Goal: Information Seeking & Learning: Learn about a topic

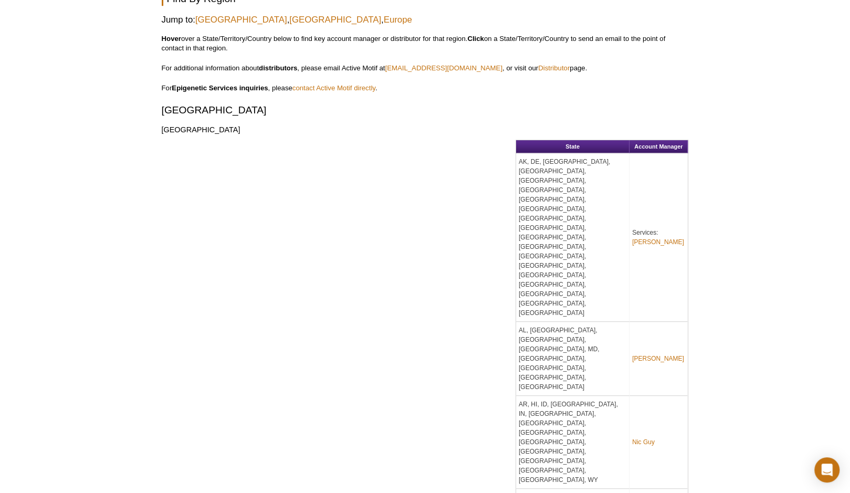
scroll to position [561, 0]
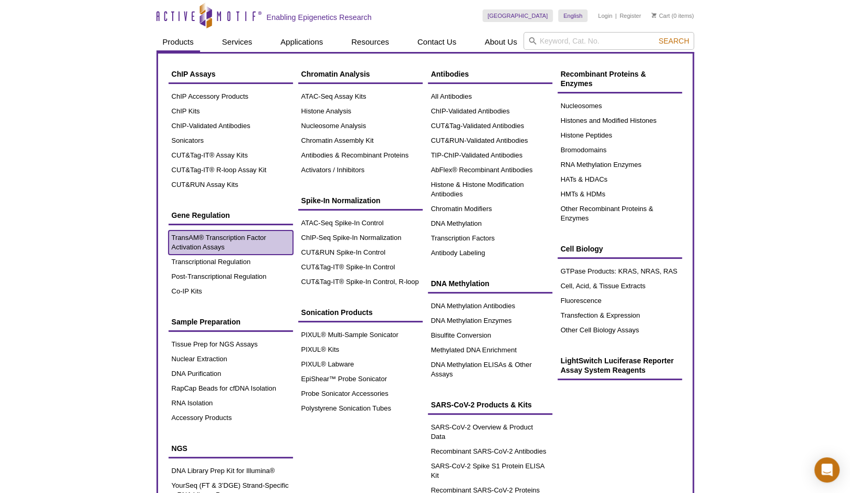
click at [219, 239] on link "TransAM® Transcription Factor Activation Assays" at bounding box center [231, 243] width 124 height 24
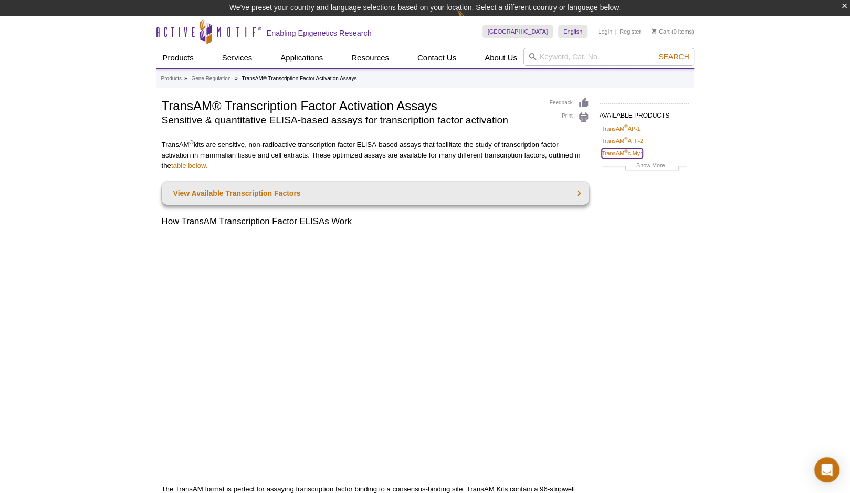
click at [627, 155] on link "TransAM ® c-Myc" at bounding box center [622, 153] width 41 height 9
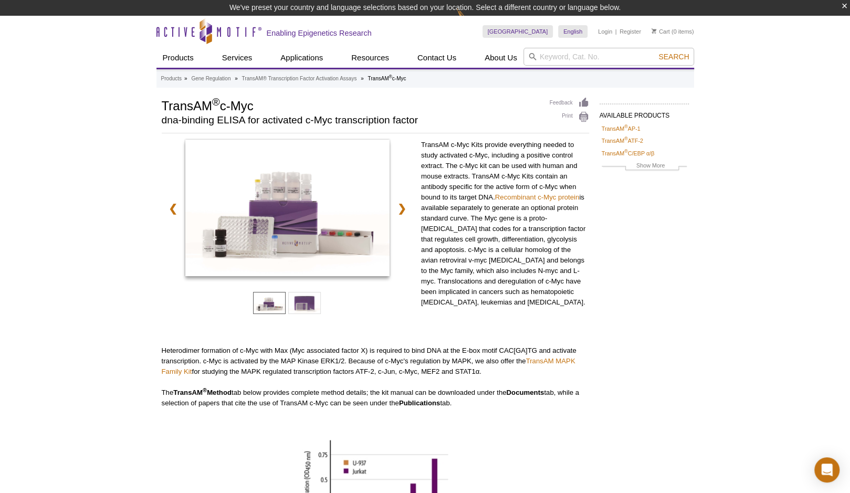
click at [135, 163] on div "Active Motif Logo Enabling Epigenetics Research 0 Search Skip to content Active…" at bounding box center [425, 428] width 850 height 825
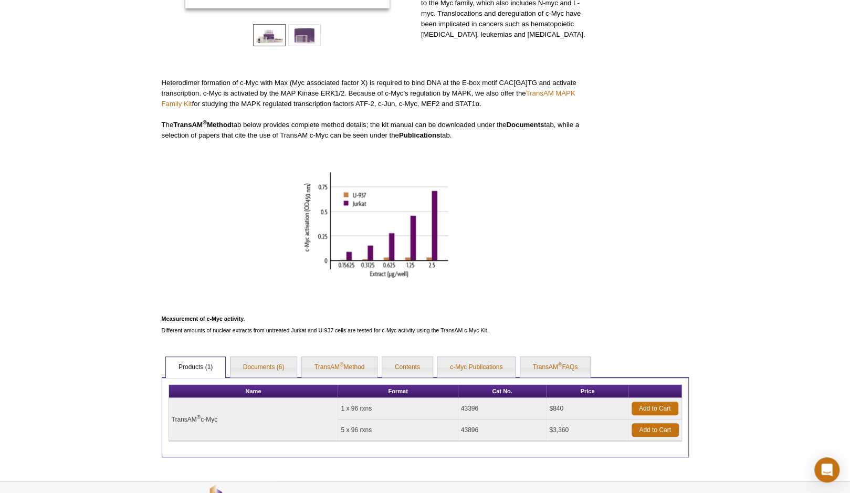
scroll to position [247, 0]
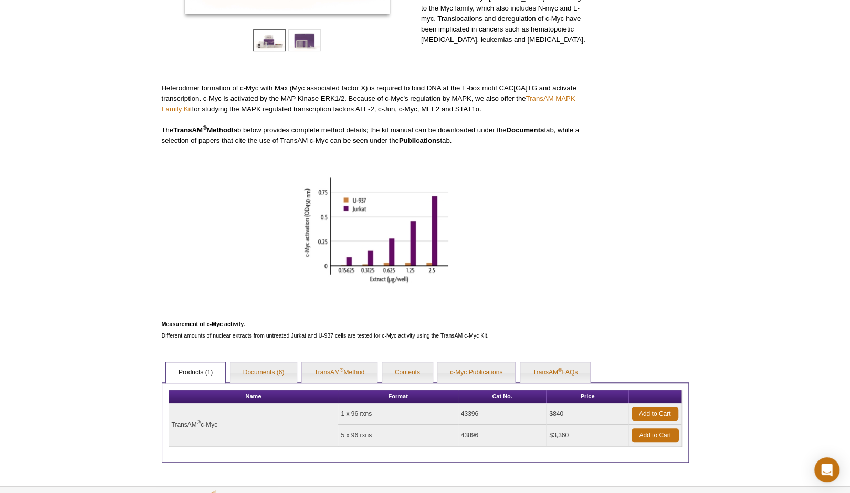
drag, startPoint x: 487, startPoint y: 410, endPoint x: 458, endPoint y: 413, distance: 28.5
click at [458, 413] on tr "TransAM ® c-Myc 1 x 96 rxns 43396 $840 Add to Cart" at bounding box center [425, 414] width 512 height 22
copy tr "43396"
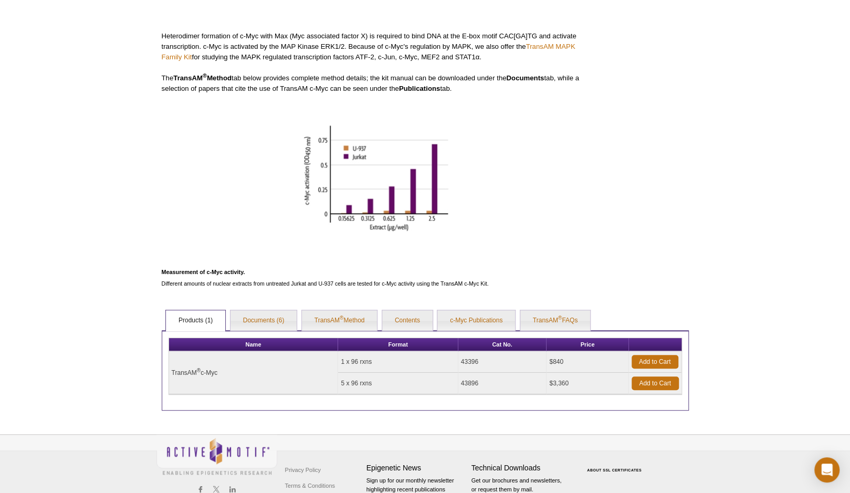
scroll to position [330, 0]
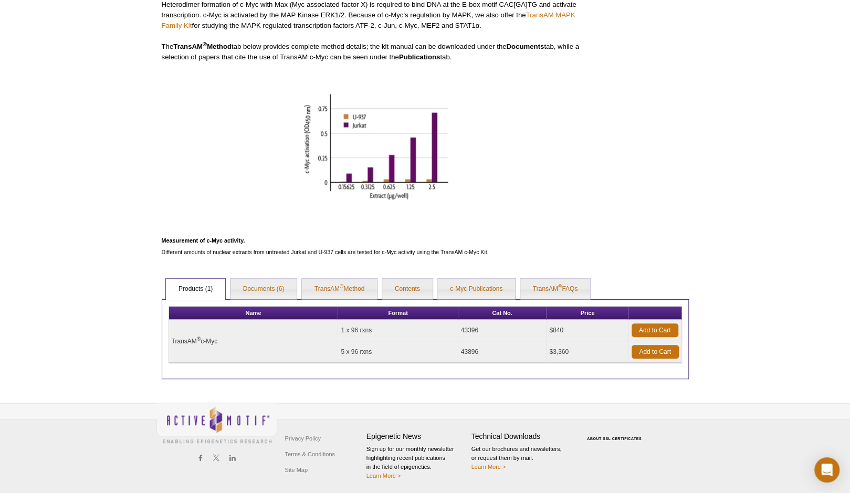
click at [478, 329] on td "43396" at bounding box center [502, 331] width 89 height 22
drag, startPoint x: 483, startPoint y: 330, endPoint x: 449, endPoint y: 333, distance: 33.8
click at [449, 333] on tr "TransAM ® c-Myc 1 x 96 rxns 43396 $840 Add to Cart" at bounding box center [425, 331] width 512 height 22
copy tr "43396"
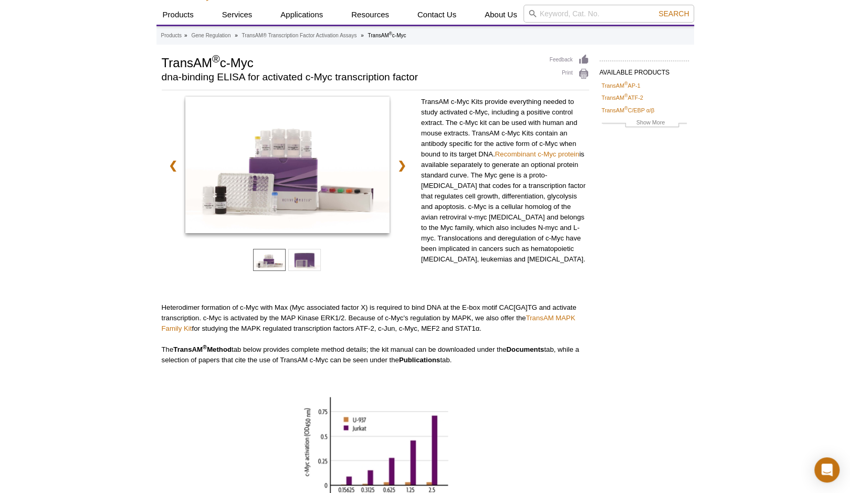
scroll to position [0, 0]
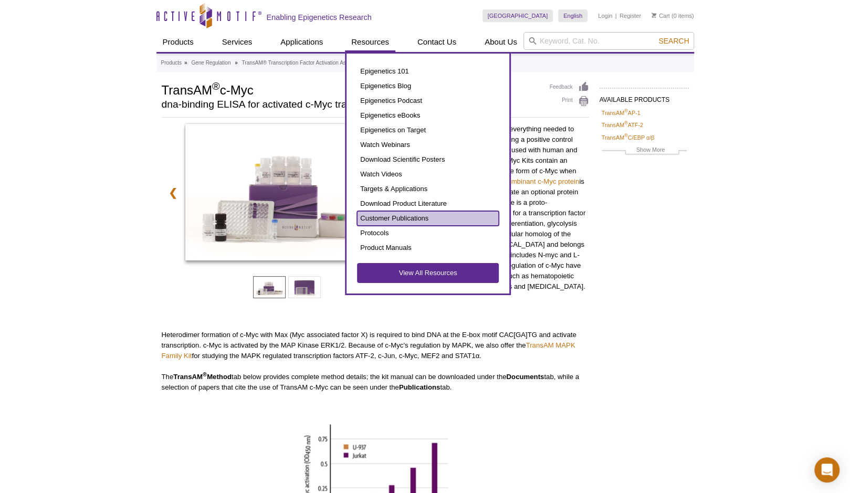
click at [392, 217] on link "Customer Publications" at bounding box center [428, 218] width 142 height 15
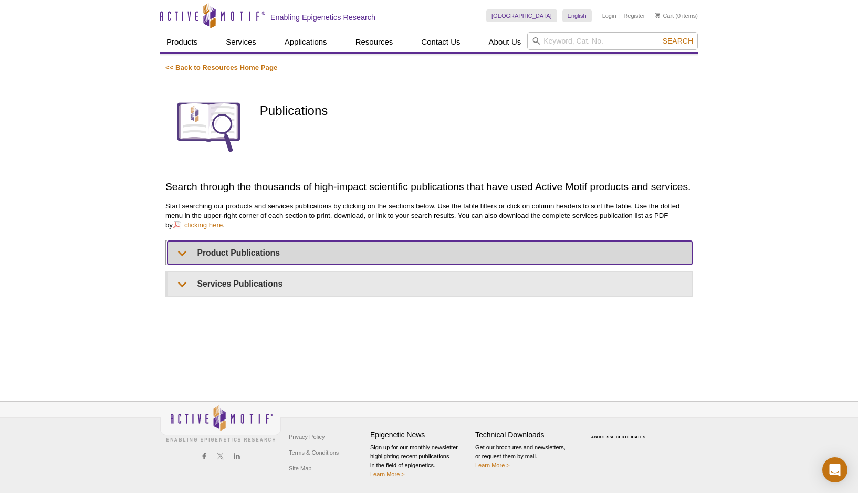
click at [186, 249] on summary "Product Publications" at bounding box center [430, 253] width 525 height 24
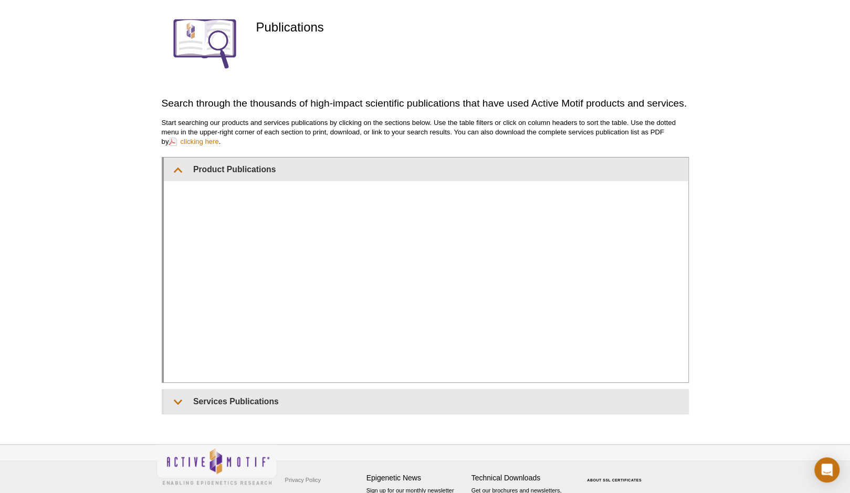
scroll to position [152, 0]
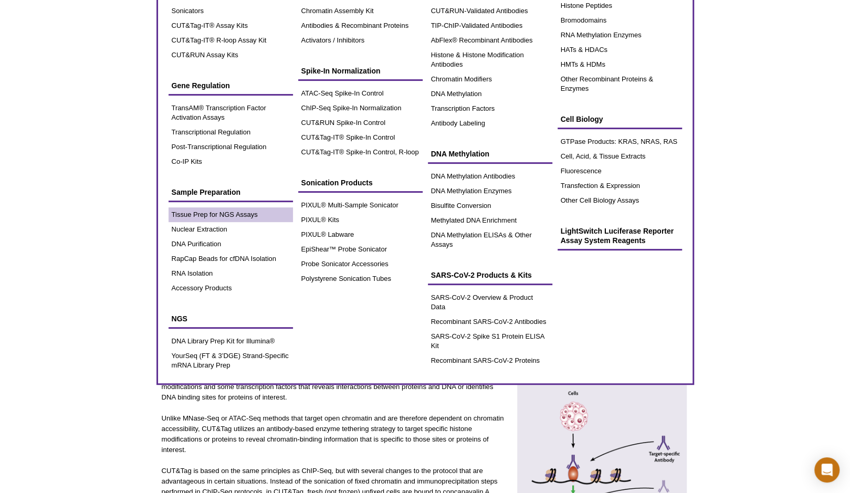
scroll to position [53, 0]
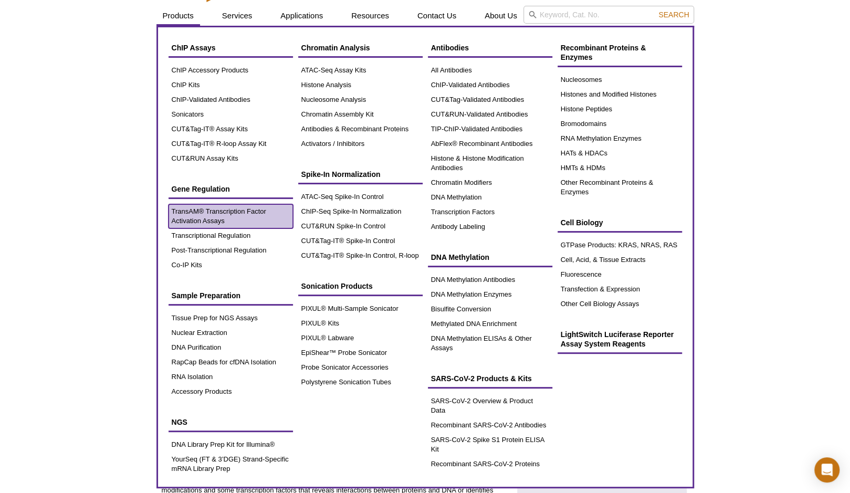
click at [202, 209] on link "TransAM® Transcription Factor Activation Assays" at bounding box center [231, 216] width 124 height 24
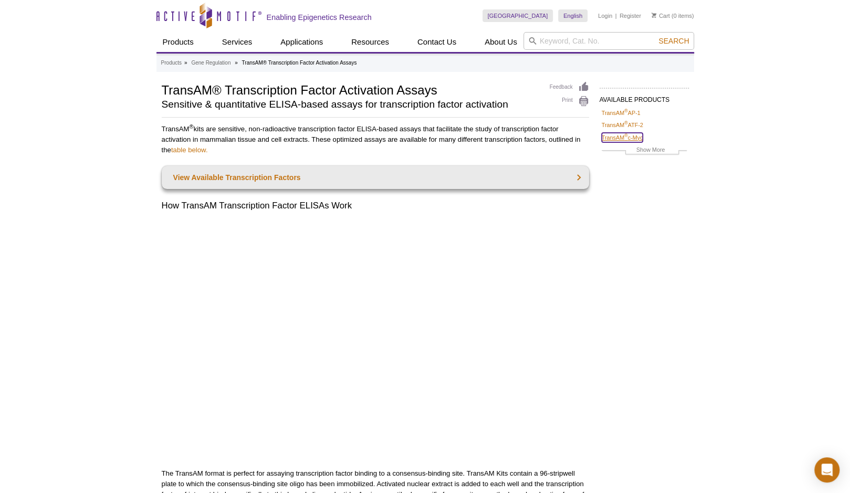
click at [634, 137] on link "TransAM ® c-Myc" at bounding box center [622, 137] width 41 height 9
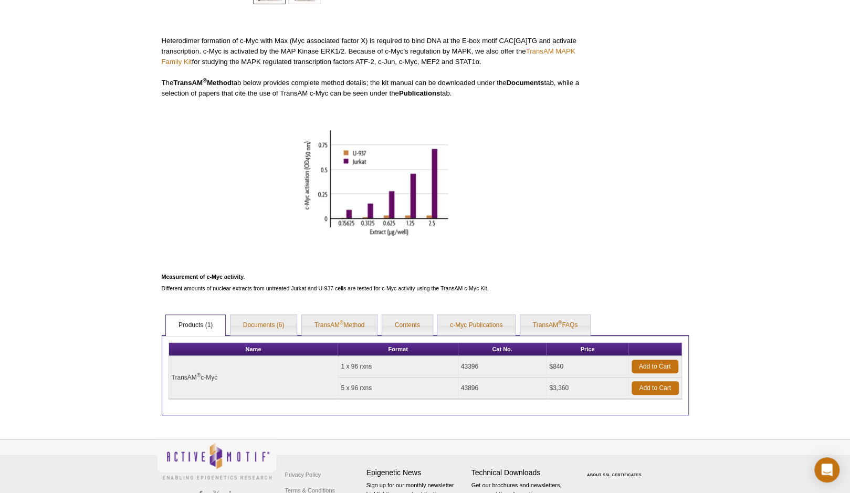
scroll to position [278, 0]
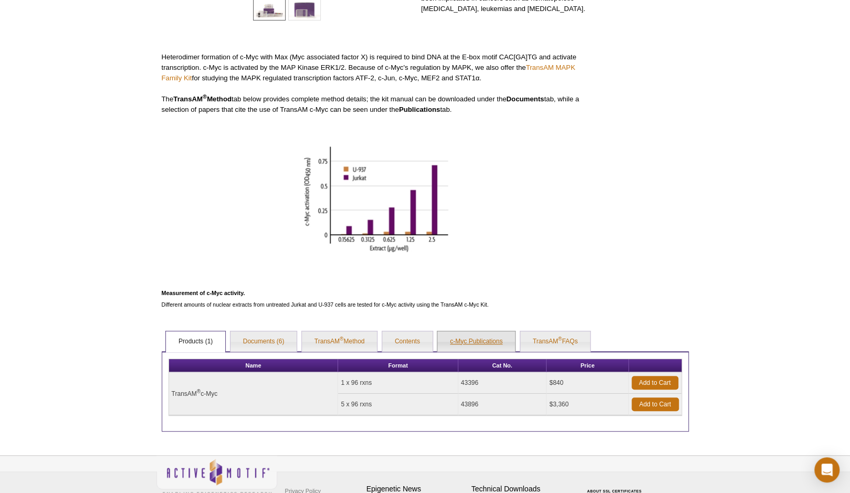
click at [487, 343] on link "c-Myc Publications" at bounding box center [476, 341] width 78 height 21
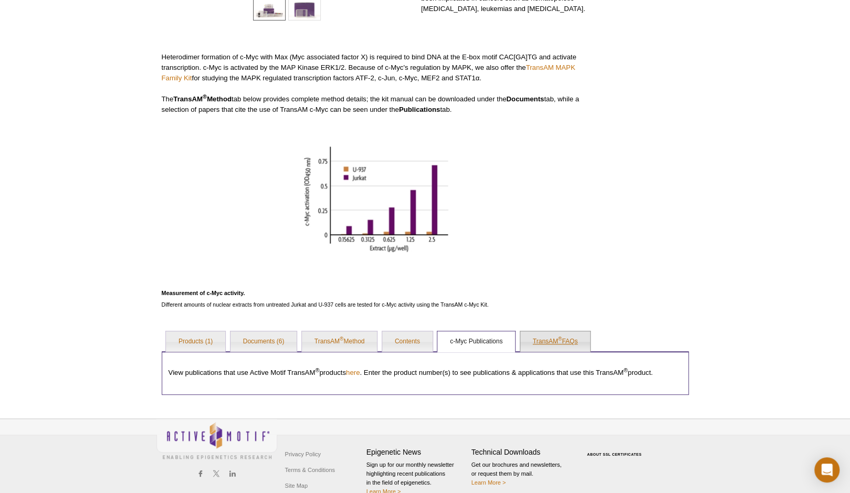
click at [541, 344] on link "TransAM ® FAQs" at bounding box center [555, 341] width 70 height 21
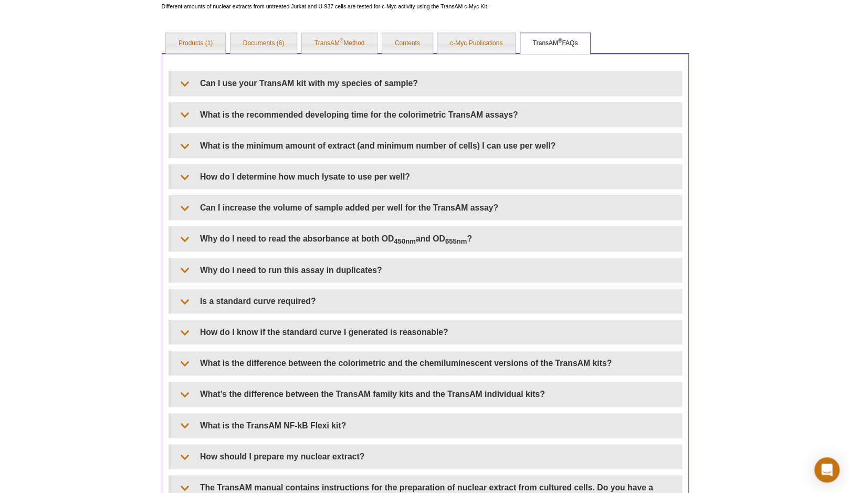
scroll to position [593, 0]
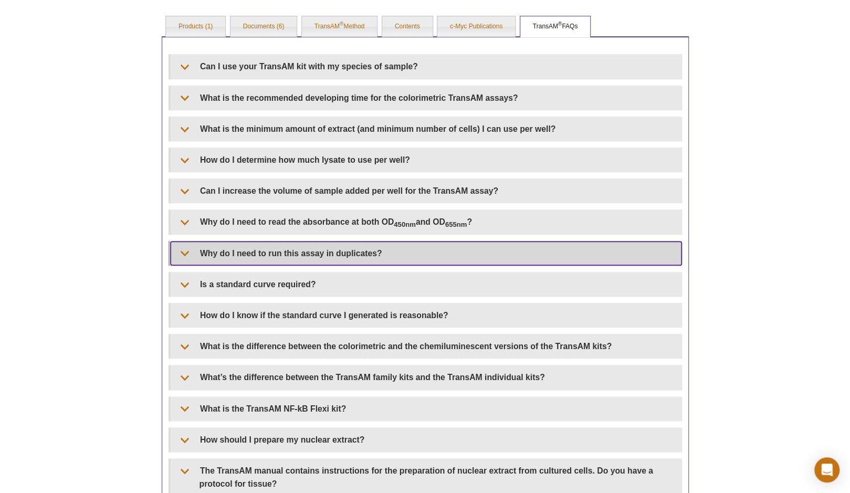
click at [189, 246] on summary "Why do I need to run this assay in duplicates?" at bounding box center [426, 254] width 511 height 24
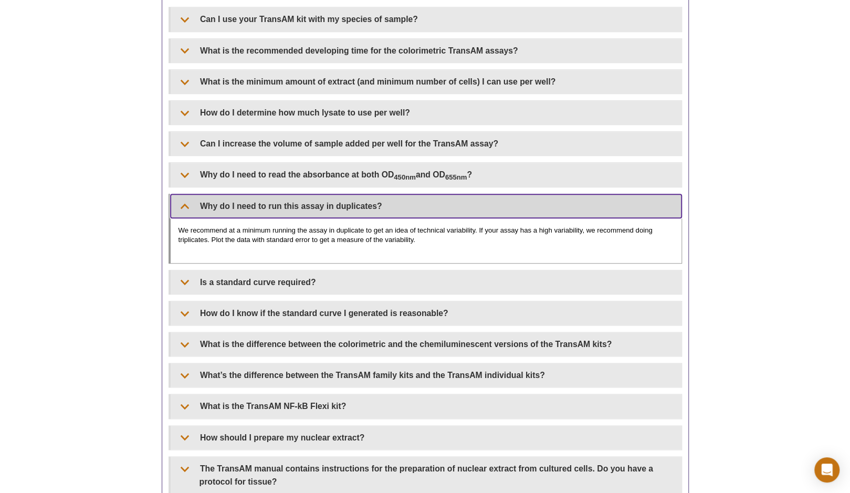
scroll to position [698, 0]
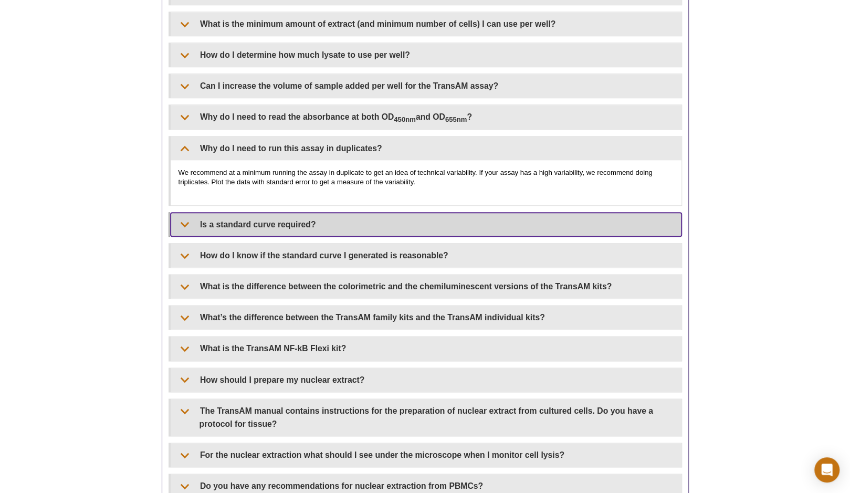
click at [181, 222] on summary "Is a standard curve required?" at bounding box center [426, 225] width 511 height 24
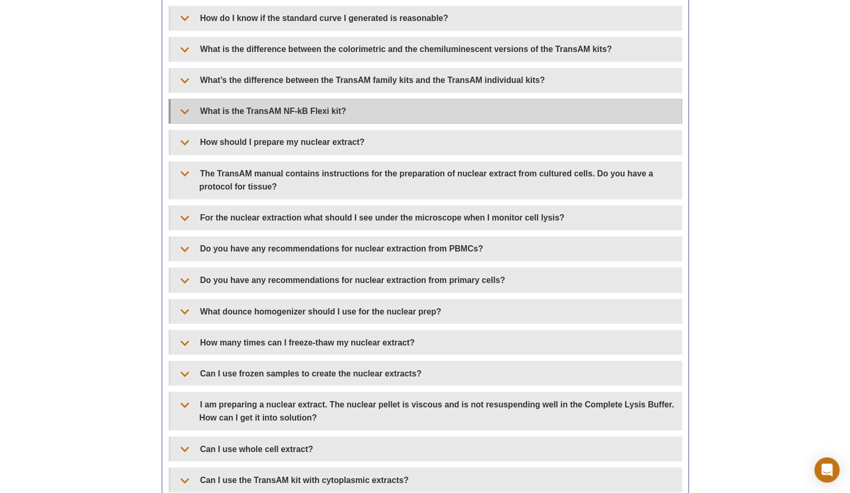
scroll to position [1013, 0]
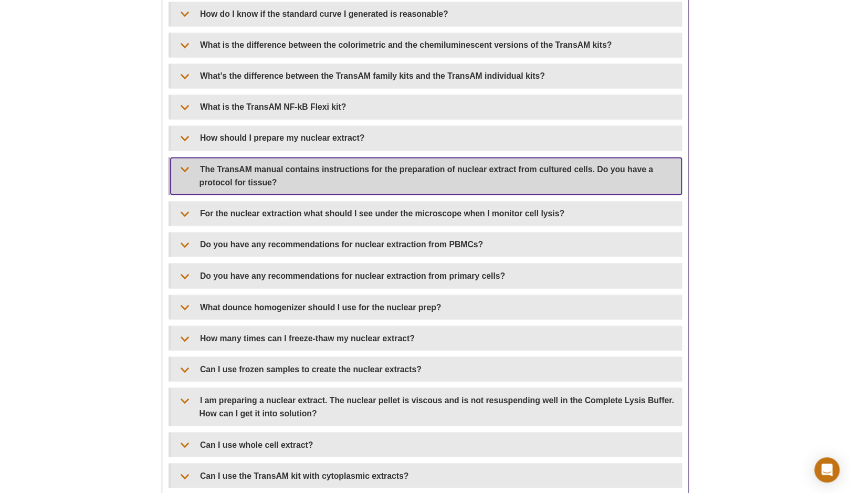
click at [191, 164] on summary "The TransAM manual contains instructions for the preparation of nuclear extract…" at bounding box center [426, 176] width 511 height 37
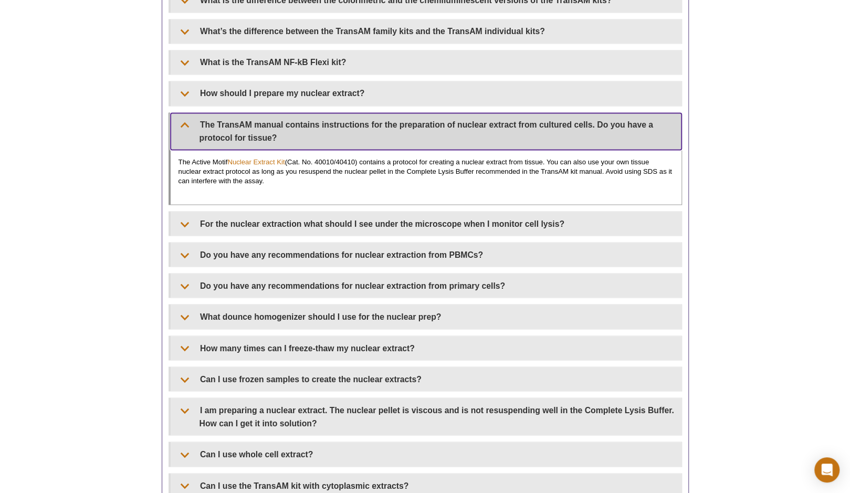
scroll to position [1118, 0]
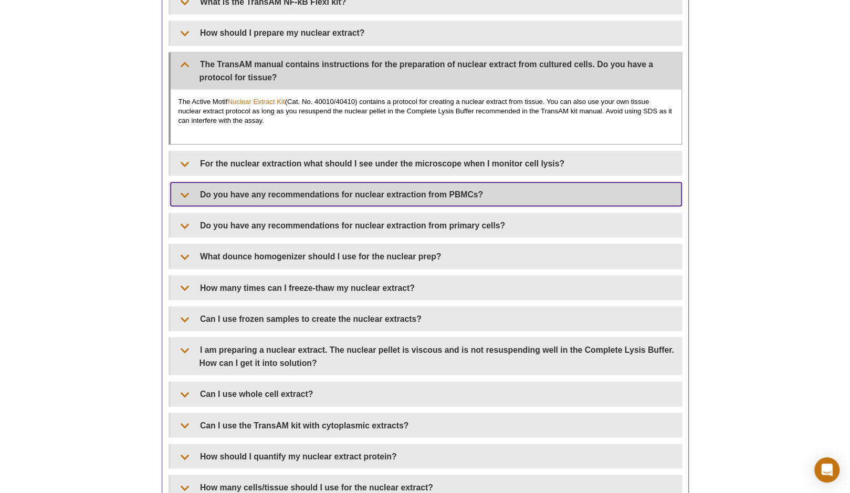
click at [176, 182] on summary "Do you have any recommendations for nuclear extraction from PBMCs?" at bounding box center [426, 194] width 511 height 24
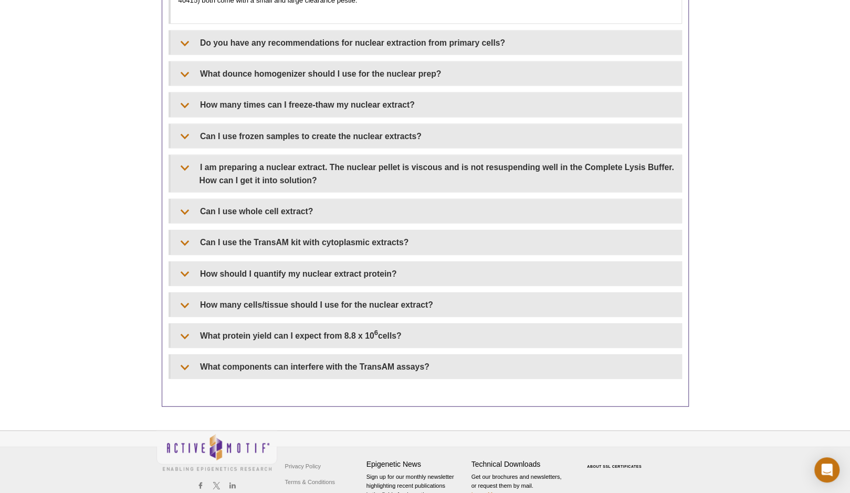
scroll to position [1380, 0]
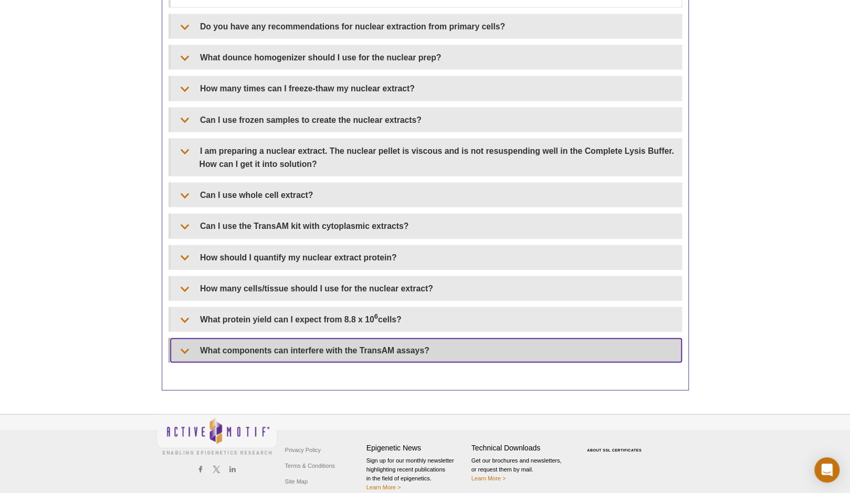
click at [182, 340] on summary "What components can interfere with the TransAM assays?" at bounding box center [426, 351] width 511 height 24
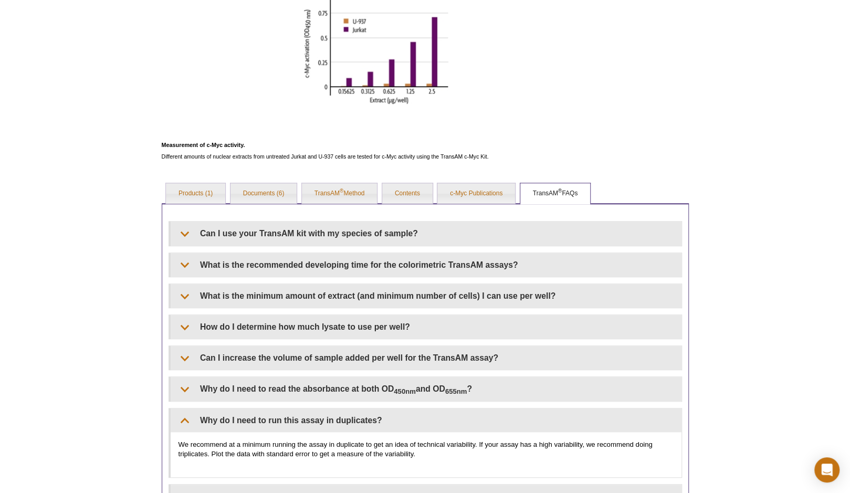
scroll to position [473, 0]
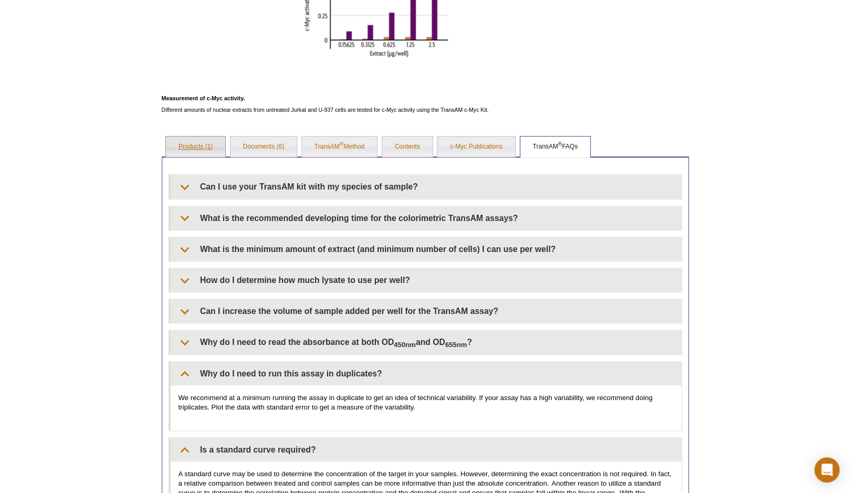
click at [184, 145] on link "Products (1)" at bounding box center [195, 147] width 59 height 21
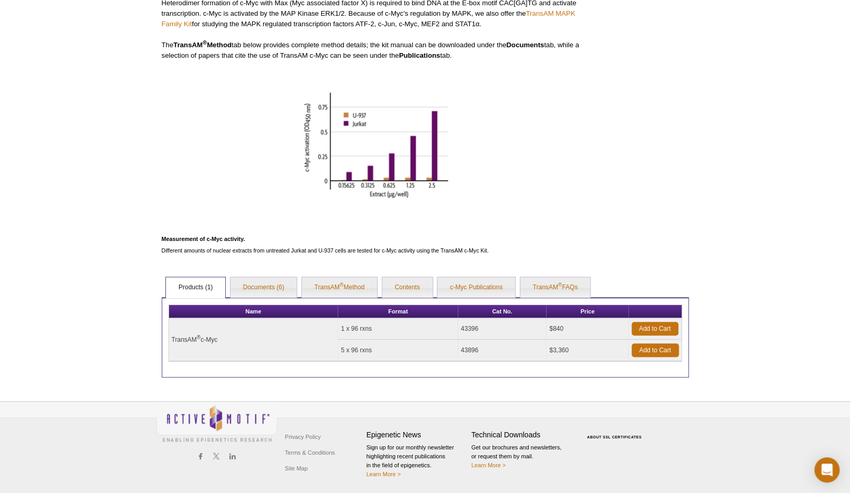
scroll to position [330, 0]
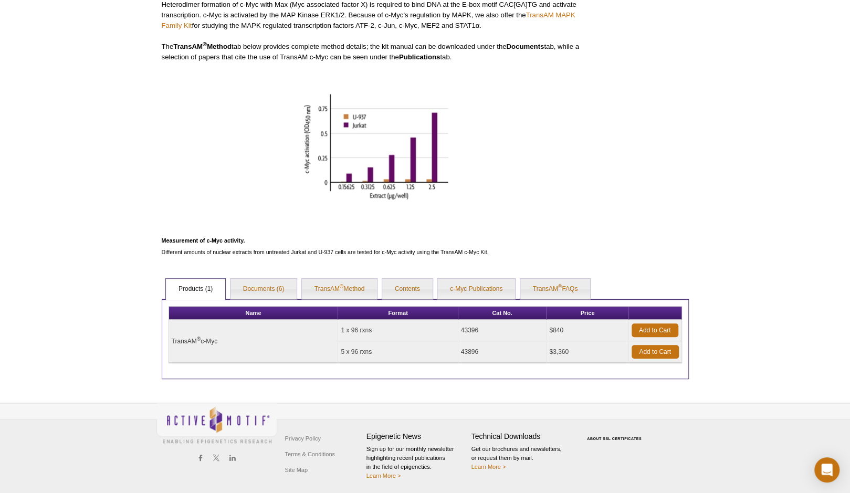
drag, startPoint x: 486, startPoint y: 331, endPoint x: 463, endPoint y: 330, distance: 23.1
click at [463, 330] on td "43396" at bounding box center [502, 331] width 89 height 22
copy td "43396"
copy td "$840"
drag, startPoint x: 572, startPoint y: 332, endPoint x: 548, endPoint y: 331, distance: 23.6
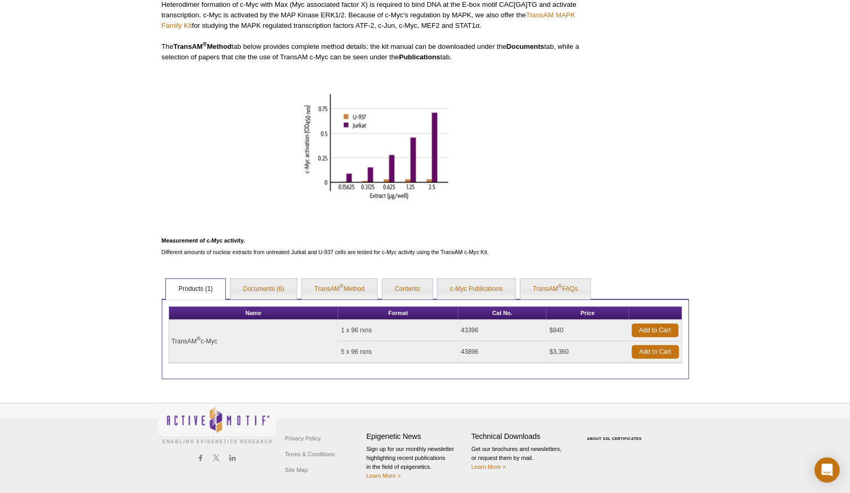
click at [548, 331] on td "$840" at bounding box center [588, 331] width 82 height 22
click at [581, 327] on td "$840" at bounding box center [588, 331] width 82 height 22
drag, startPoint x: 490, startPoint y: 328, endPoint x: 460, endPoint y: 328, distance: 30.5
click at [460, 328] on td "43396" at bounding box center [502, 331] width 89 height 22
copy td "43396"
